Goal: Information Seeking & Learning: Learn about a topic

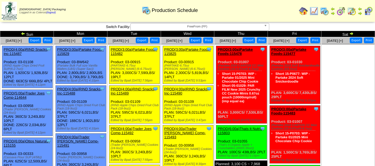
scroll to position [2, 0]
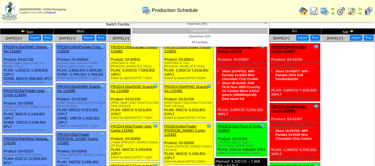
click at [256, 24] on span "FreeFrom (FF)" at bounding box center [197, 24] width 129 height 7
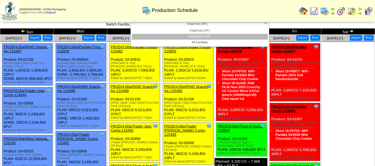
click at [247, 37] on li "GlutenFree (GF)" at bounding box center [200, 37] width 136 height 6
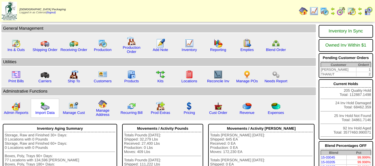
click at [46, 115] on div "Import Data" at bounding box center [45, 108] width 28 height 19
click at [47, 113] on link "Import Data" at bounding box center [44, 113] width 19 height 4
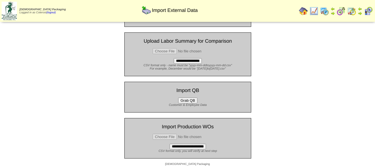
scroll to position [52, 0]
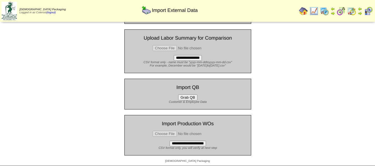
click at [170, 133] on input "file" at bounding box center [188, 134] width 70 height 6
type input "**********"
click at [198, 145] on input "**********" at bounding box center [188, 144] width 36 height 6
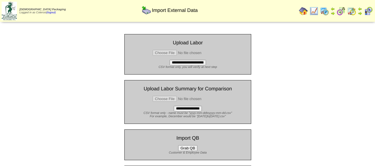
scroll to position [52, 0]
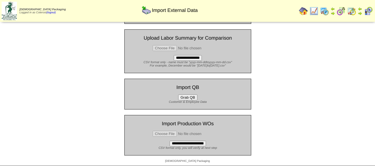
click at [167, 133] on input "file" at bounding box center [188, 134] width 70 height 6
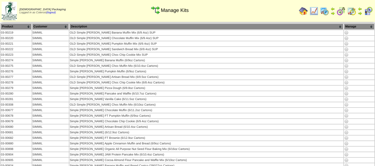
click at [20, 25] on th "Product" at bounding box center [16, 27] width 31 height 6
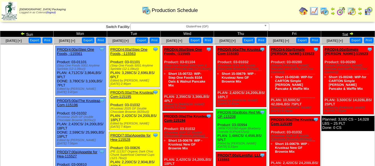
click at [353, 35] on img at bounding box center [351, 33] width 4 height 4
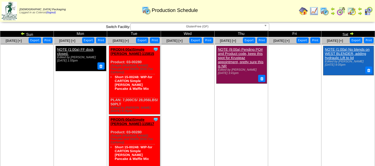
click at [22, 33] on img at bounding box center [23, 33] width 4 height 4
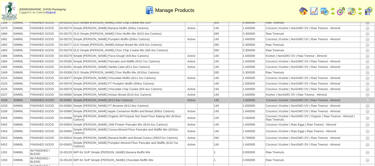
scroll to position [83, 0]
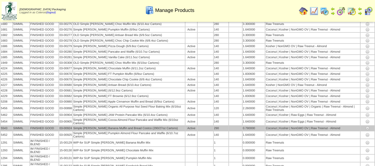
click at [368, 126] on img at bounding box center [367, 128] width 4 height 4
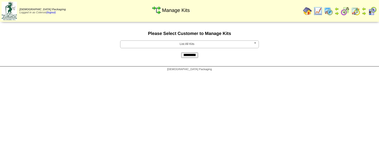
click at [141, 43] on span "List All Kits" at bounding box center [187, 44] width 129 height 7
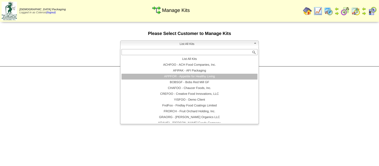
click at [176, 78] on li "APPFOR - Appetite for Healthy Living" at bounding box center [190, 77] width 136 height 6
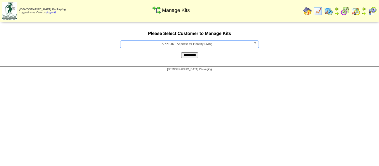
click at [191, 58] on input "*********" at bounding box center [189, 55] width 17 height 6
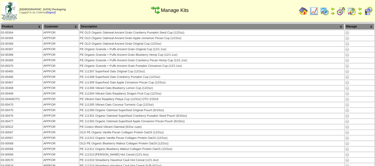
click at [61, 26] on th "Customer" at bounding box center [61, 27] width 36 height 6
click at [29, 27] on th "Product" at bounding box center [22, 27] width 42 height 6
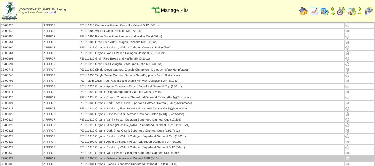
scroll to position [167, 0]
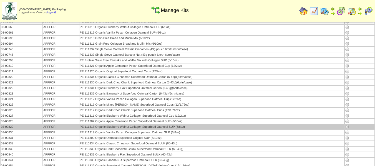
click at [347, 127] on img at bounding box center [347, 127] width 4 height 4
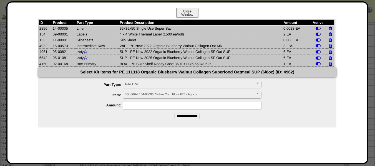
click at [82, 112] on form "**********" at bounding box center [187, 93] width 299 height 52
click at [181, 12] on button "Close Window" at bounding box center [187, 13] width 22 height 10
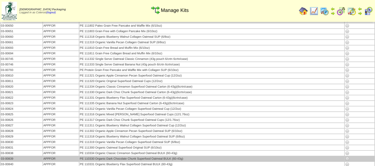
scroll to position [167, 0]
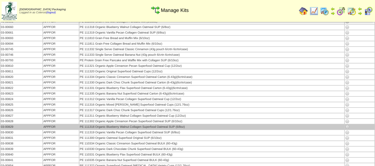
click at [347, 127] on img at bounding box center [347, 127] width 4 height 4
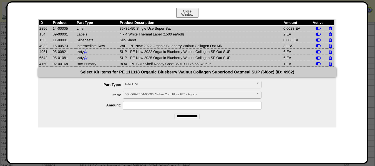
drag, startPoint x: 79, startPoint y: 46, endPoint x: 106, endPoint y: 45, distance: 27.2
click at [106, 45] on td "Intermediate Raw" at bounding box center [97, 46] width 43 height 6
click at [109, 46] on td "Intermediate Raw" at bounding box center [97, 46] width 43 height 6
click at [191, 13] on button "Close Window" at bounding box center [187, 13] width 22 height 10
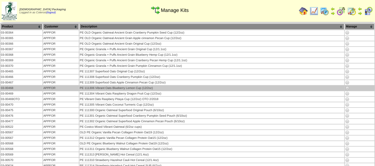
click at [348, 88] on img at bounding box center [347, 88] width 4 height 4
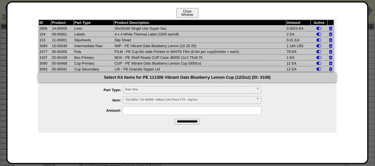
click at [195, 16] on button "Close Window" at bounding box center [187, 13] width 22 height 10
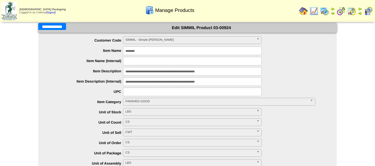
click at [60, 26] on input "**********" at bounding box center [52, 26] width 28 height 7
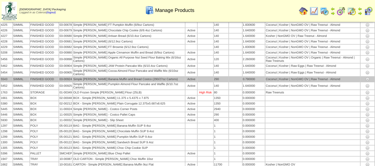
scroll to position [389, 0]
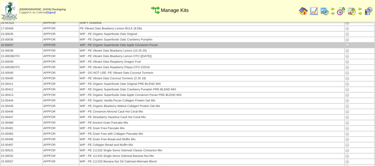
scroll to position [388, 0]
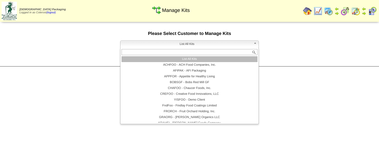
click at [129, 43] on span "List All Kits" at bounding box center [187, 44] width 129 height 7
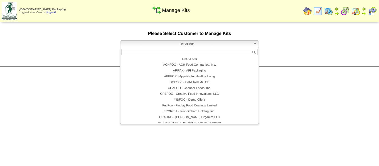
click at [99, 42] on form "**********" at bounding box center [189, 44] width 379 height 27
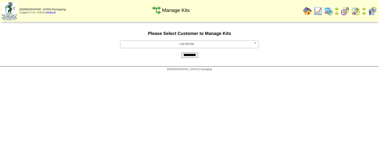
click at [222, 40] on form "**********" at bounding box center [189, 44] width 379 height 27
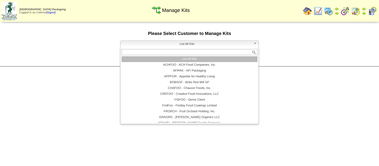
click at [221, 41] on span "List All Kits" at bounding box center [187, 44] width 129 height 7
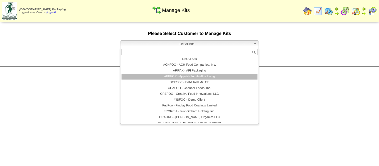
click at [196, 78] on li "APPFOR - Appetite for Healthy Living" at bounding box center [190, 77] width 136 height 6
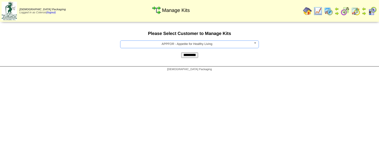
click at [191, 57] on input "*********" at bounding box center [189, 55] width 17 height 6
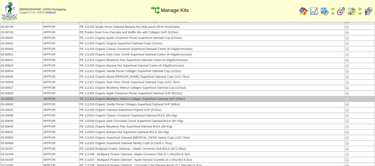
scroll to position [222, 0]
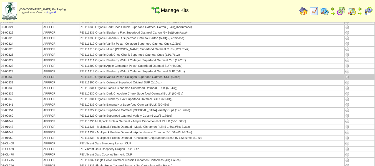
click at [346, 77] on img at bounding box center [347, 77] width 4 height 4
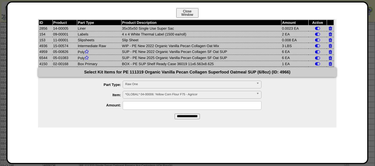
click at [184, 12] on button "Close Window" at bounding box center [187, 13] width 22 height 10
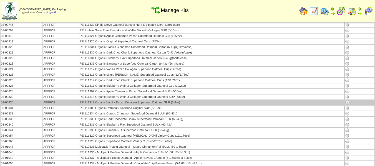
scroll to position [222, 0]
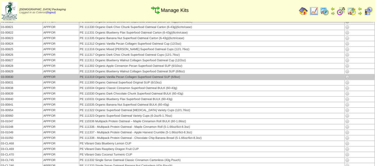
click at [348, 77] on img at bounding box center [347, 77] width 4 height 4
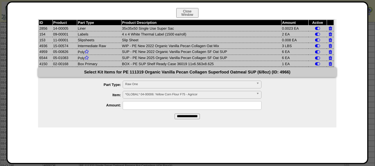
drag, startPoint x: 282, startPoint y: 45, endPoint x: 293, endPoint y: 44, distance: 11.2
click at [293, 44] on td "3 LBS" at bounding box center [295, 46] width 27 height 6
drag, startPoint x: 54, startPoint y: 46, endPoint x: 71, endPoint y: 46, distance: 16.7
click at [71, 46] on td "15-00574" at bounding box center [64, 46] width 25 height 6
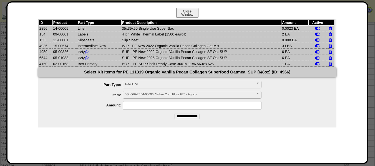
drag, startPoint x: 281, startPoint y: 45, endPoint x: 297, endPoint y: 47, distance: 15.6
click at [297, 47] on tr "4936 15-00574 Intermediate Raw WIP - PE New 2022 Organic Vanilla Pecan Collagen…" at bounding box center [186, 46] width 295 height 6
click at [220, 14] on div "Close Window" at bounding box center [187, 13] width 349 height 11
click at [186, 12] on button "Close Window" at bounding box center [187, 13] width 22 height 10
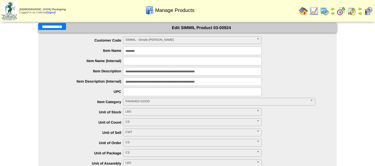
click at [150, 41] on span "SIMMIL - Simple [PERSON_NAME]" at bounding box center [190, 40] width 129 height 7
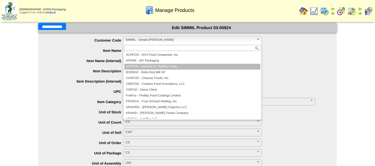
click at [144, 65] on li "APPFOR - Appetite for Healthy Living" at bounding box center [192, 67] width 136 height 6
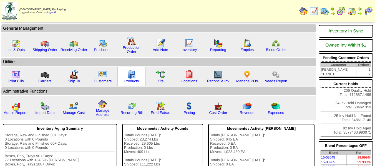
click at [132, 79] on img at bounding box center [131, 74] width 9 height 9
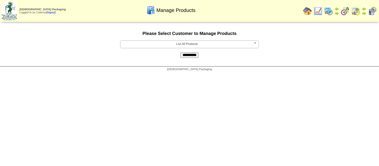
click at [152, 45] on span "List All Products" at bounding box center [187, 44] width 129 height 7
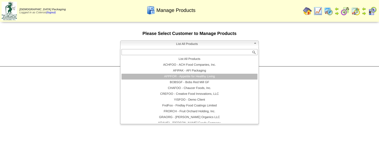
click at [171, 76] on li "APPFOR - Appetite for Healthy Living" at bounding box center [190, 77] width 136 height 6
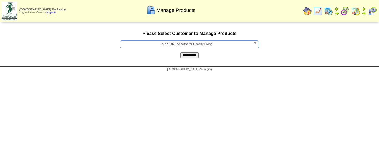
click at [190, 56] on input "**********" at bounding box center [190, 55] width 18 height 6
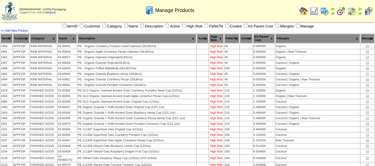
click at [46, 38] on th "Category" at bounding box center [43, 38] width 27 height 9
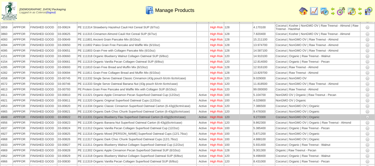
scroll to position [417, 0]
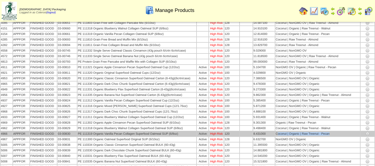
drag, startPoint x: 333, startPoint y: 134, endPoint x: 277, endPoint y: 135, distance: 56.1
click at [277, 135] on td "Coconut | Organic | Raw Treenut - Pecan" at bounding box center [317, 134] width 85 height 5
drag, startPoint x: 276, startPoint y: 135, endPoint x: 335, endPoint y: 134, distance: 59.4
click at [335, 134] on td "Coconut | Organic | Raw Treenut - Pecan" at bounding box center [317, 134] width 85 height 5
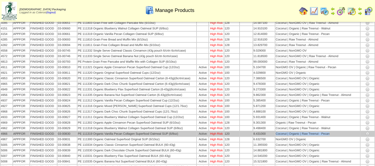
click at [332, 134] on td "Coconut | Organic | Raw Treenut - Pecan" at bounding box center [317, 134] width 85 height 5
click at [366, 135] on img at bounding box center [367, 134] width 4 height 4
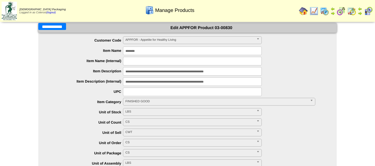
click at [54, 25] on input "**********" at bounding box center [52, 26] width 28 height 7
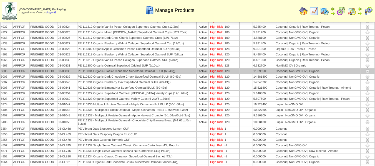
scroll to position [292, 0]
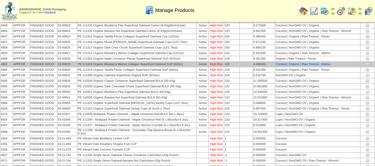
drag, startPoint x: 276, startPoint y: 65, endPoint x: 340, endPoint y: 63, distance: 63.6
click at [340, 63] on td "Coconut | Organic | Raw Treenut - Walnut" at bounding box center [317, 64] width 85 height 5
click at [339, 63] on td "Coconut | Organic | Raw Treenut - Walnut" at bounding box center [317, 64] width 85 height 5
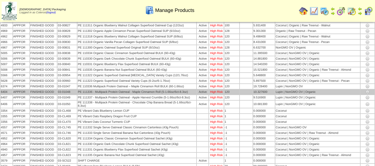
scroll to position [347, 0]
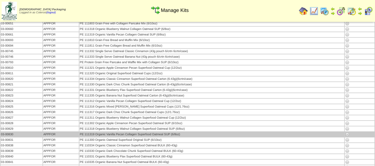
scroll to position [194, 0]
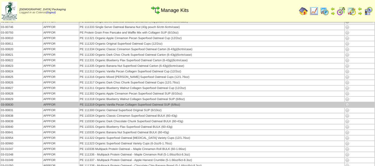
click at [347, 104] on img at bounding box center [347, 105] width 4 height 4
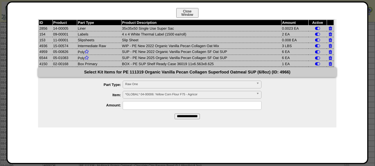
click at [186, 13] on button "Close Window" at bounding box center [187, 13] width 22 height 10
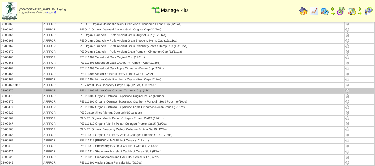
scroll to position [28, 0]
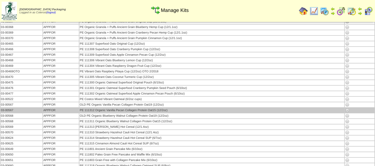
drag, startPoint x: 88, startPoint y: 113, endPoint x: 88, endPoint y: 110, distance: 3.1
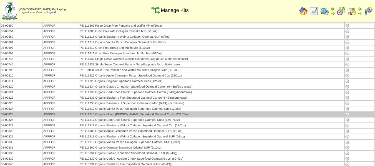
scroll to position [167, 0]
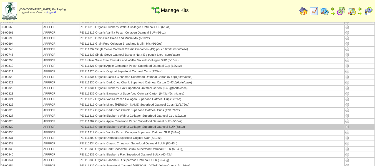
click at [347, 127] on img at bounding box center [347, 127] width 4 height 4
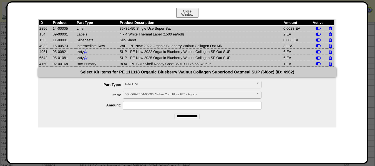
drag, startPoint x: 283, startPoint y: 46, endPoint x: 293, endPoint y: 45, distance: 10.6
click at [293, 45] on tr "4932 15-00573 Intermediate Raw WIP - PE New 2022 Organic Blueberry Walnut Colla…" at bounding box center [186, 46] width 295 height 6
click at [208, 10] on div "Close Window" at bounding box center [187, 13] width 349 height 11
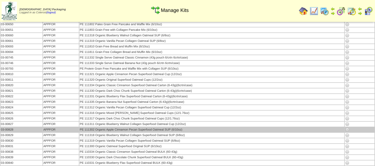
scroll to position [167, 0]
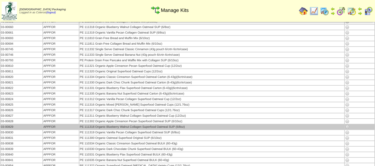
click at [347, 126] on img at bounding box center [347, 127] width 4 height 4
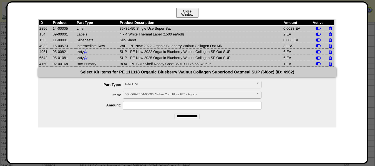
click at [191, 16] on button "Close Window" at bounding box center [187, 13] width 22 height 10
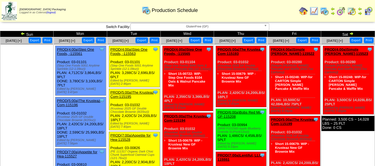
click at [352, 33] on img at bounding box center [351, 33] width 4 height 4
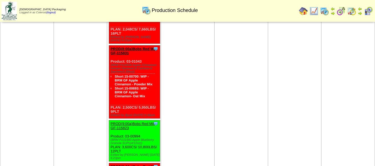
scroll to position [194, 0]
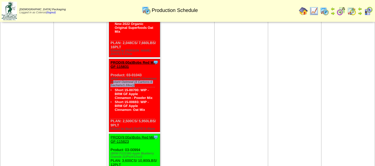
drag, startPoint x: 133, startPoint y: 53, endPoint x: 153, endPoint y: 58, distance: 21.0
click at [153, 77] on div "(BRM P110938 Apple Cinnamon Instant Oatmeal (4 Cartons-6 Sachets/1.59oz))" at bounding box center [135, 82] width 49 height 10
drag, startPoint x: 127, startPoint y: 96, endPoint x: 138, endPoint y: 97, distance: 10.6
click at [138, 97] on div "Clone Item PROD(8:00a)Bobs Red Mill GF-115831 Bobs Red Mill GF ScheduleID: 1158…" at bounding box center [134, 95] width 51 height 73
click at [175, 90] on td "Sep 03 [+] Print Export" at bounding box center [188, 61] width 54 height 436
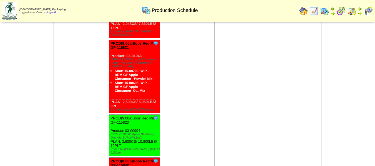
scroll to position [222, 0]
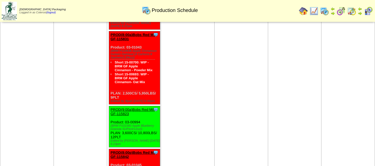
drag, startPoint x: 125, startPoint y: 97, endPoint x: 139, endPoint y: 99, distance: 13.4
click at [139, 106] on div "Clone Item PROD(9:00a)Bobs Red Mill GF-115823 Bobs Red Mill GF ScheduleID: 1158…" at bounding box center [134, 126] width 51 height 41
click at [198, 114] on td "Sep 03 [+] Print Export" at bounding box center [188, 33] width 54 height 436
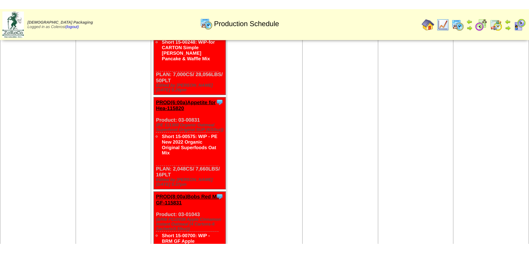
scroll to position [0, 0]
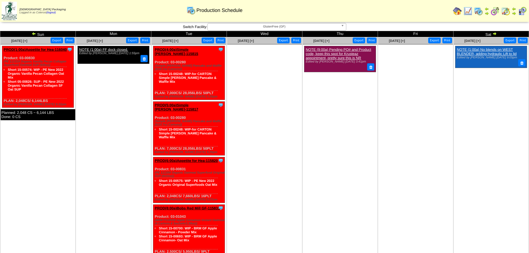
click at [379, 11] on img at bounding box center [495, 11] width 9 height 9
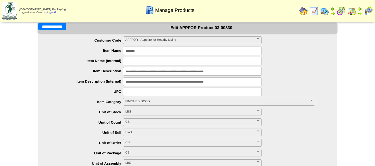
click at [60, 24] on input "**********" at bounding box center [52, 26] width 28 height 7
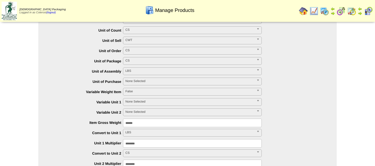
scroll to position [139, 0]
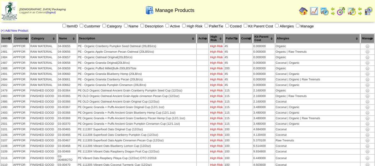
click at [302, 13] on img at bounding box center [303, 11] width 9 height 9
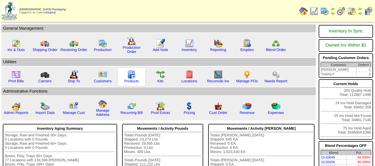
click at [131, 79] on img at bounding box center [131, 74] width 9 height 9
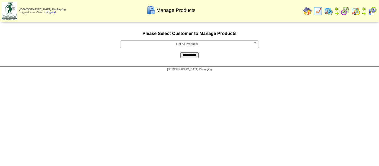
click at [171, 42] on span "List All Products" at bounding box center [187, 44] width 129 height 7
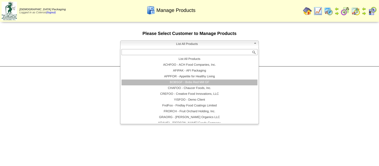
click at [180, 83] on li "BOBSGF - Bobs Red Mill GF" at bounding box center [190, 83] width 136 height 6
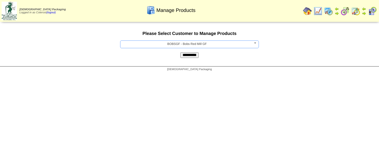
click at [192, 57] on input "**********" at bounding box center [190, 55] width 18 height 6
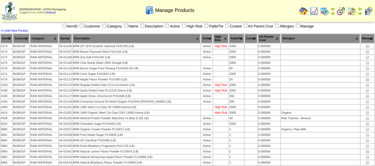
click at [51, 37] on th "Category" at bounding box center [44, 38] width 28 height 9
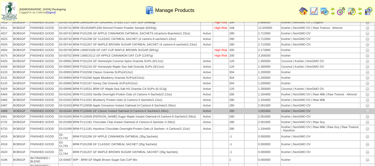
scroll to position [83, 0]
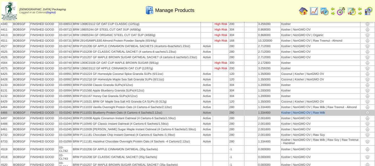
drag, startPoint x: 329, startPoint y: 114, endPoint x: 281, endPoint y: 114, distance: 48.3
click at [281, 114] on td "Kosher | NonGMO OV | Raw Milk" at bounding box center [320, 113] width 79 height 5
click at [335, 112] on td "Kosher | NonGMO OV | Raw Milk" at bounding box center [320, 113] width 79 height 5
click at [366, 112] on img at bounding box center [367, 113] width 4 height 4
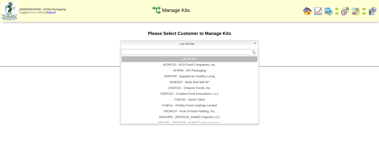
click at [162, 44] on span "List All Kits" at bounding box center [187, 44] width 129 height 7
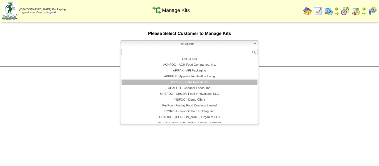
click at [167, 82] on li "BOBSGF - Bobs Red Mill GF" at bounding box center [190, 83] width 136 height 6
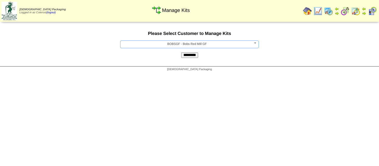
click at [192, 55] on input "*********" at bounding box center [189, 55] width 17 height 6
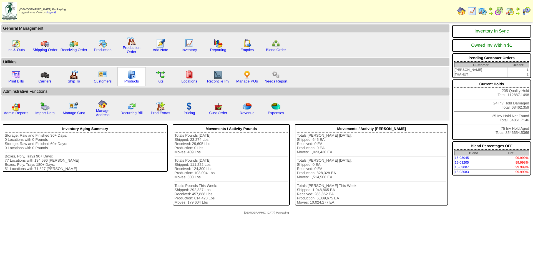
click at [135, 77] on img at bounding box center [131, 74] width 9 height 9
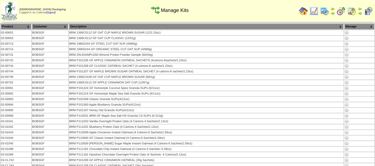
click at [22, 25] on th "Product" at bounding box center [16, 27] width 31 height 6
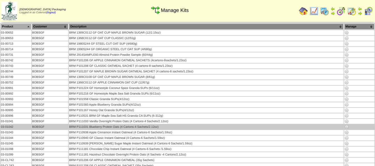
click at [347, 126] on img at bounding box center [347, 127] width 4 height 4
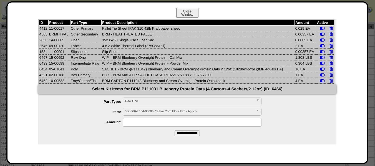
drag, startPoint x: 293, startPoint y: 64, endPoint x: 312, endPoint y: 63, distance: 18.9
click at [312, 63] on tr "6499 15-00699 Intermediate Raw WIP – BRM Blueberry Overnight Protein - Powder M…" at bounding box center [186, 64] width 295 height 6
click at [287, 57] on td "WIP – BRM Blueberry Overnight Protein - Oat Mix" at bounding box center [197, 58] width 193 height 6
drag, startPoint x: 289, startPoint y: 57, endPoint x: 312, endPoint y: 57, distance: 23.3
click at [312, 57] on tr "6467 15-00692 Raw One WIP – BRM Blueberry Overnight Protein - Oat Mix 1.808 LBS" at bounding box center [186, 58] width 295 height 6
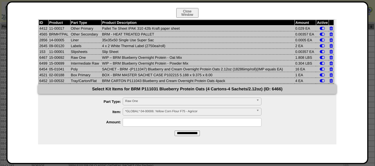
click at [351, 57] on div "ID Product Part Type Product Description Amount Active 4412 11-00017 Other Prim…" at bounding box center [187, 94] width 349 height 150
click at [192, 12] on button "Close Window" at bounding box center [187, 13] width 22 height 10
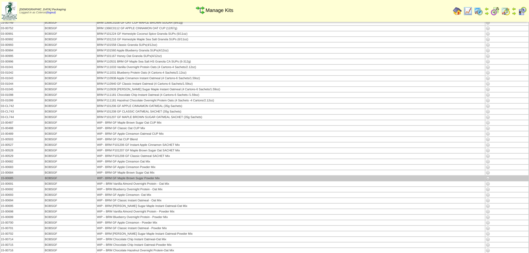
scroll to position [68, 0]
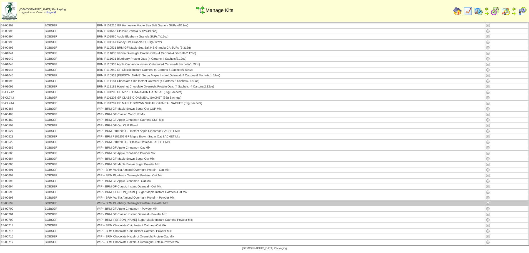
click at [375, 166] on img at bounding box center [488, 203] width 4 height 4
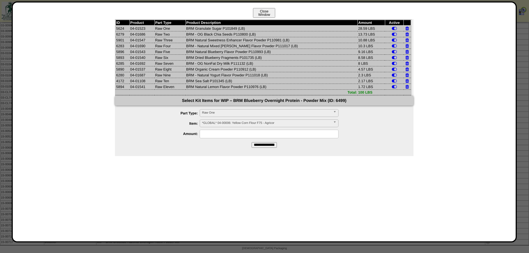
drag, startPoint x: 258, startPoint y: 13, endPoint x: 264, endPoint y: 42, distance: 29.1
click at [259, 13] on button "Close Window" at bounding box center [264, 13] width 22 height 10
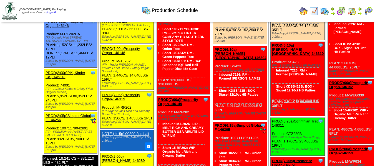
scroll to position [167, 0]
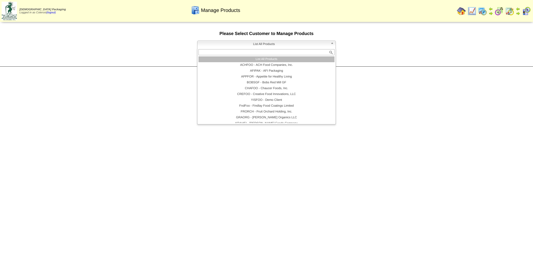
click at [247, 42] on span "List All Products" at bounding box center [264, 44] width 129 height 7
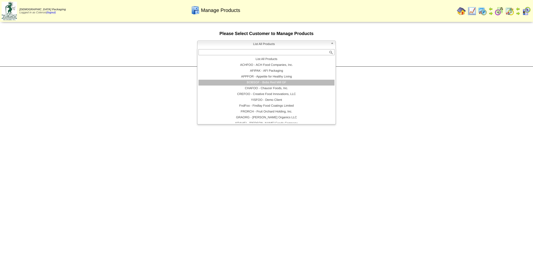
click at [249, 81] on li "BOBSGF - Bobs Red Mill GF" at bounding box center [267, 83] width 136 height 6
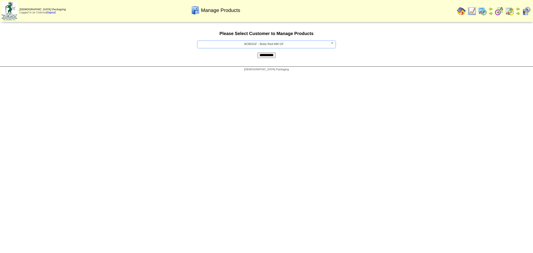
click at [265, 59] on div "**********" at bounding box center [266, 45] width 533 height 44
click at [267, 56] on input "**********" at bounding box center [266, 55] width 18 height 6
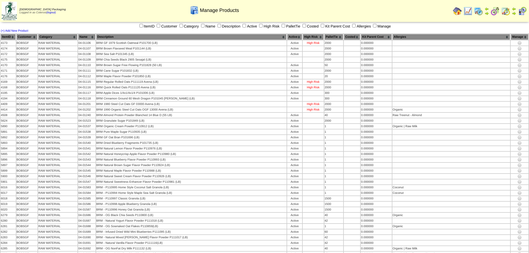
click at [49, 35] on th "Category" at bounding box center [57, 37] width 39 height 6
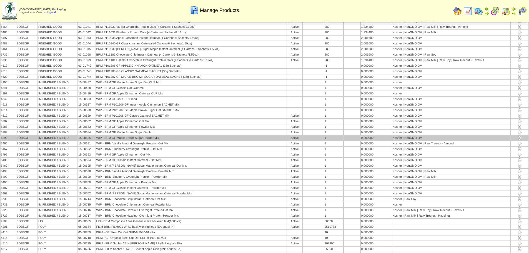
scroll to position [167, 0]
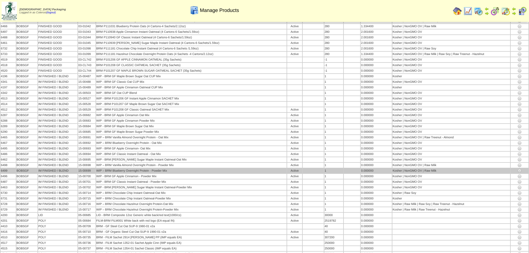
click at [518, 171] on img at bounding box center [519, 171] width 4 height 4
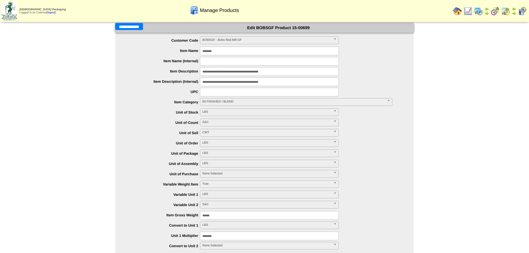
click at [130, 29] on input "**********" at bounding box center [129, 26] width 28 height 7
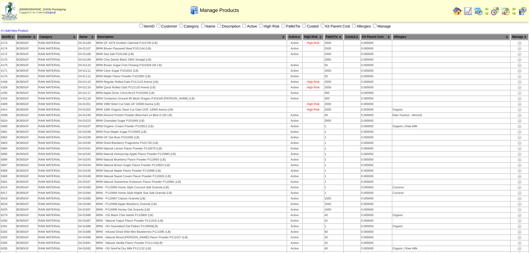
scroll to position [606, 0]
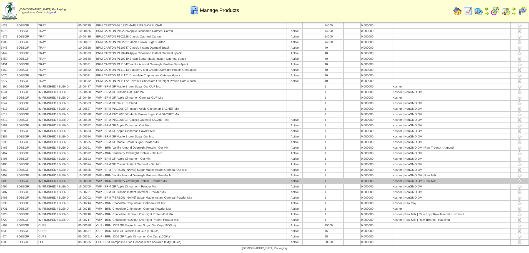
click at [521, 181] on img at bounding box center [519, 181] width 4 height 4
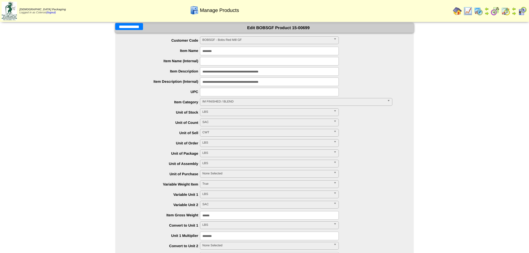
click at [134, 26] on input "**********" at bounding box center [129, 26] width 28 height 7
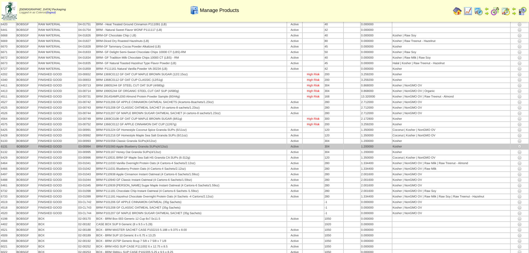
scroll to position [245, 0]
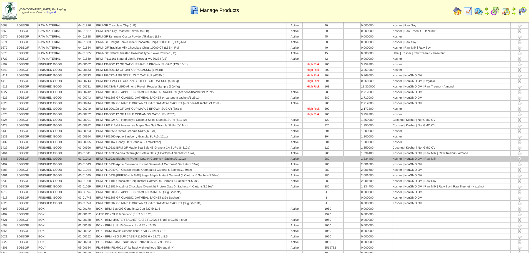
click at [520, 159] on img at bounding box center [519, 159] width 4 height 4
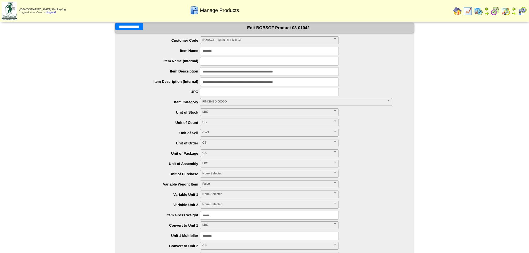
click at [132, 27] on input "**********" at bounding box center [129, 26] width 28 height 7
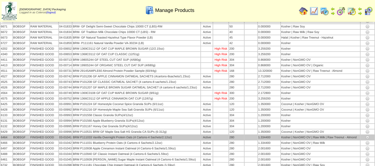
scroll to position [292, 0]
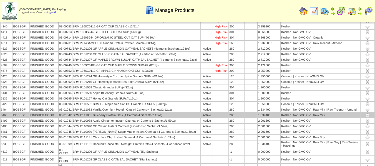
click at [367, 115] on img at bounding box center [367, 115] width 4 height 4
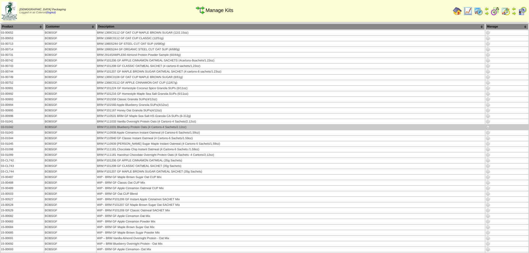
click at [488, 128] on img at bounding box center [488, 127] width 4 height 4
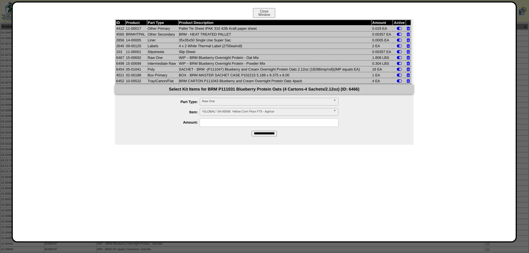
drag, startPoint x: 372, startPoint y: 57, endPoint x: 391, endPoint y: 64, distance: 19.9
click at [391, 64] on tbody "ID Product Part Type Product Description Amount Active 4412 11-00017 Other Prim…" at bounding box center [263, 52] width 295 height 64
click at [465, 146] on div "ID Product Part Type Product Description Amount Active 4412 11-00017 Other Prim…" at bounding box center [264, 133] width 492 height 228
click at [264, 11] on button "Close Window" at bounding box center [264, 13] width 22 height 10
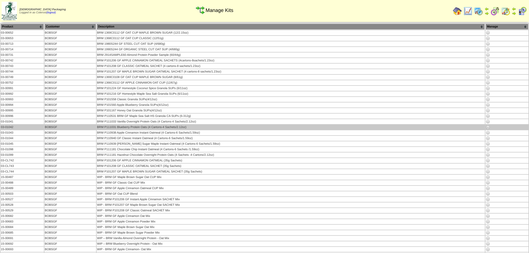
click at [488, 126] on img at bounding box center [488, 127] width 4 height 4
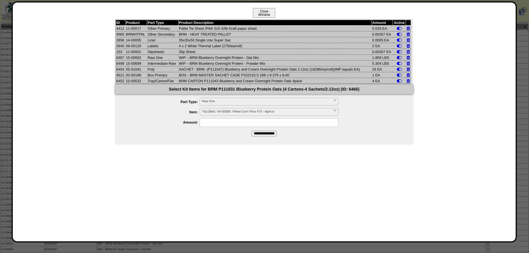
click at [267, 15] on button "Close Window" at bounding box center [264, 13] width 22 height 10
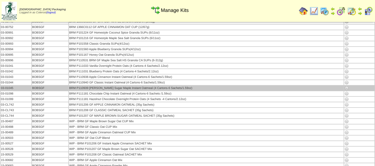
scroll to position [44, 0]
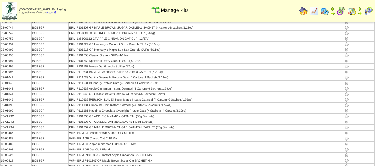
click at [347, 83] on img at bounding box center [347, 83] width 4 height 4
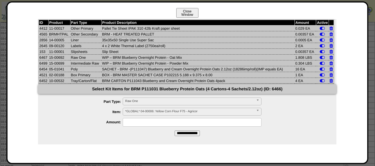
click at [191, 11] on button "Close Window" at bounding box center [187, 13] width 22 height 10
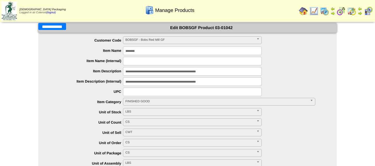
drag, startPoint x: 46, startPoint y: 26, endPoint x: 56, endPoint y: 26, distance: 9.7
click at [46, 26] on input "**********" at bounding box center [52, 26] width 28 height 7
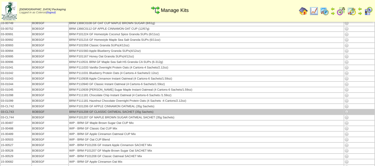
scroll to position [56, 0]
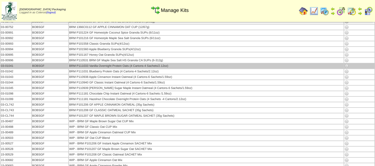
click at [346, 66] on img at bounding box center [347, 66] width 4 height 4
